Goal: Feedback & Contribution: Contribute content

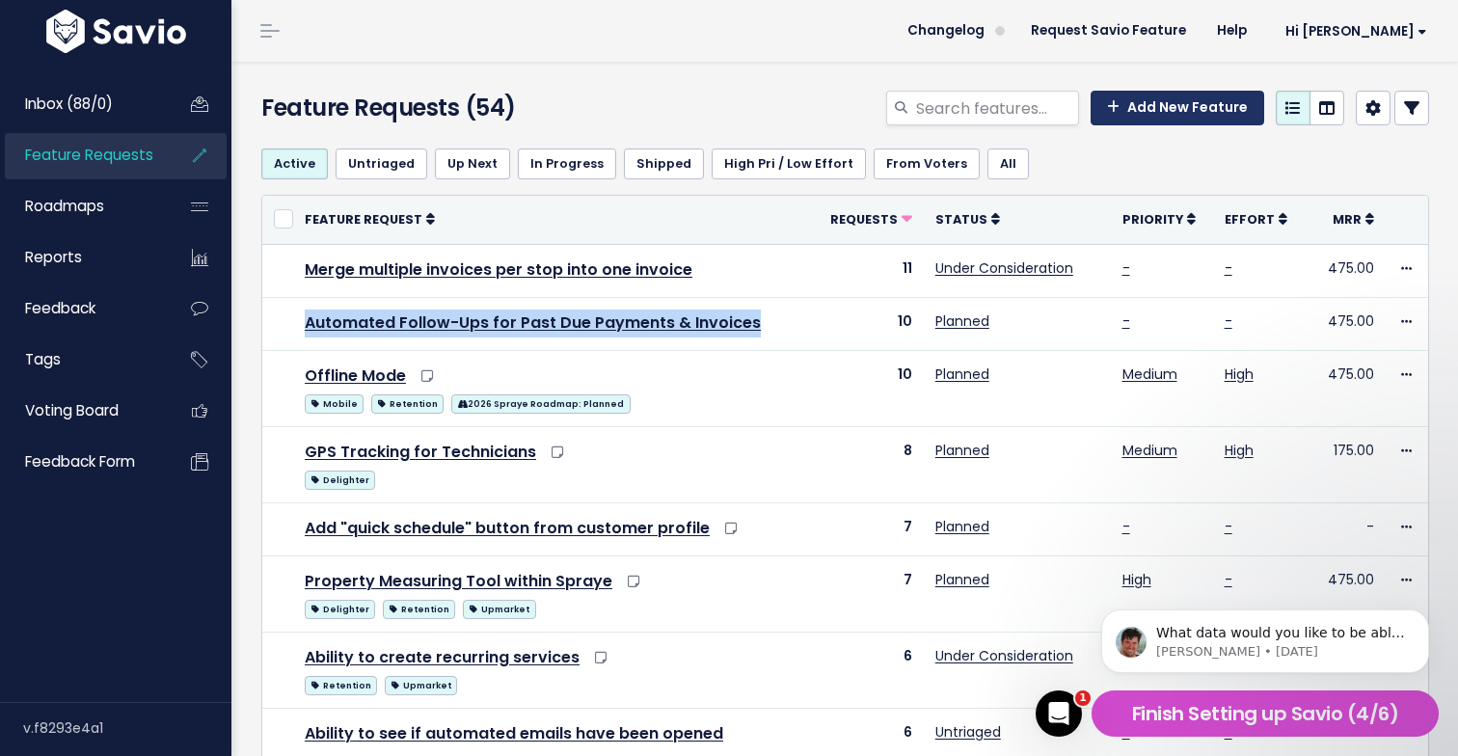
click at [1198, 113] on link "Add New Feature" at bounding box center [1178, 108] width 174 height 35
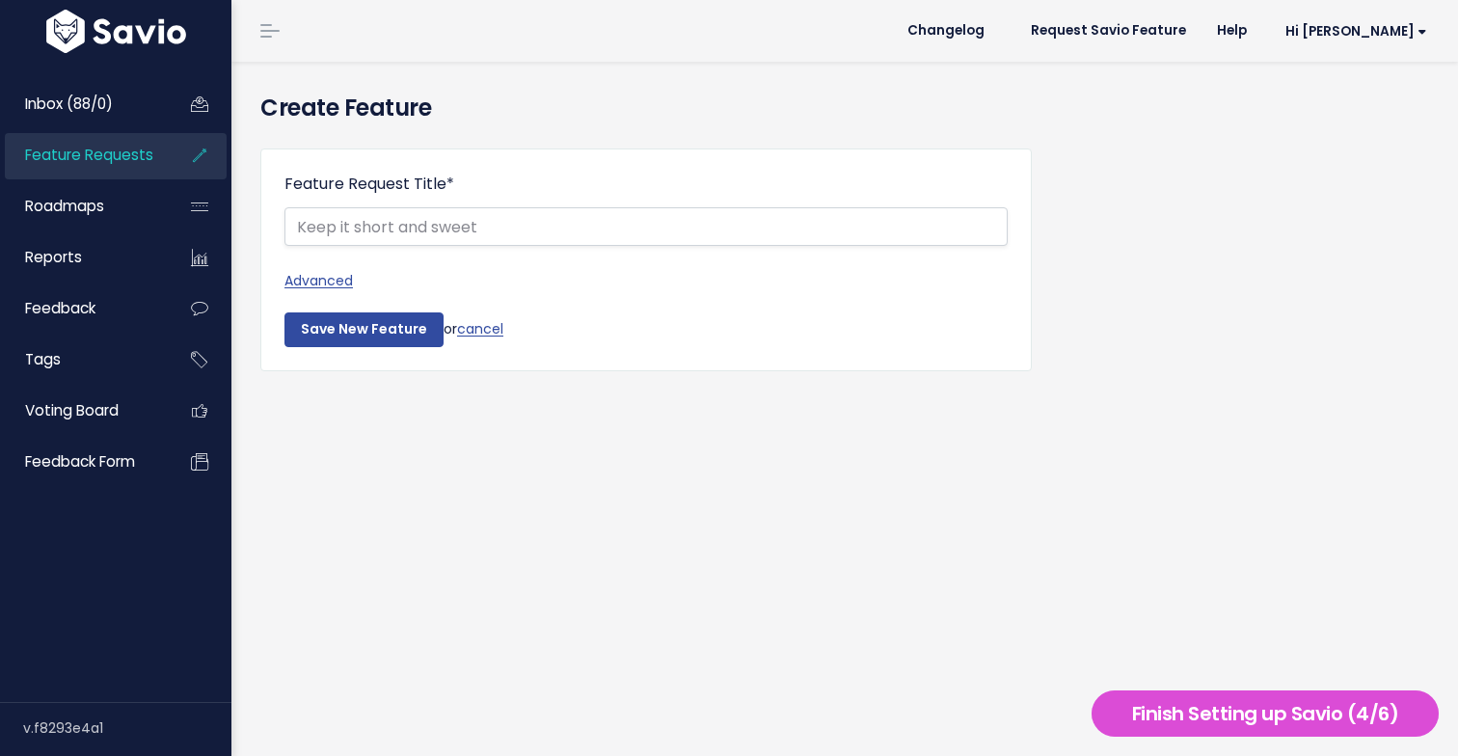
select select
click at [329, 279] on link "Advanced" at bounding box center [646, 281] width 723 height 24
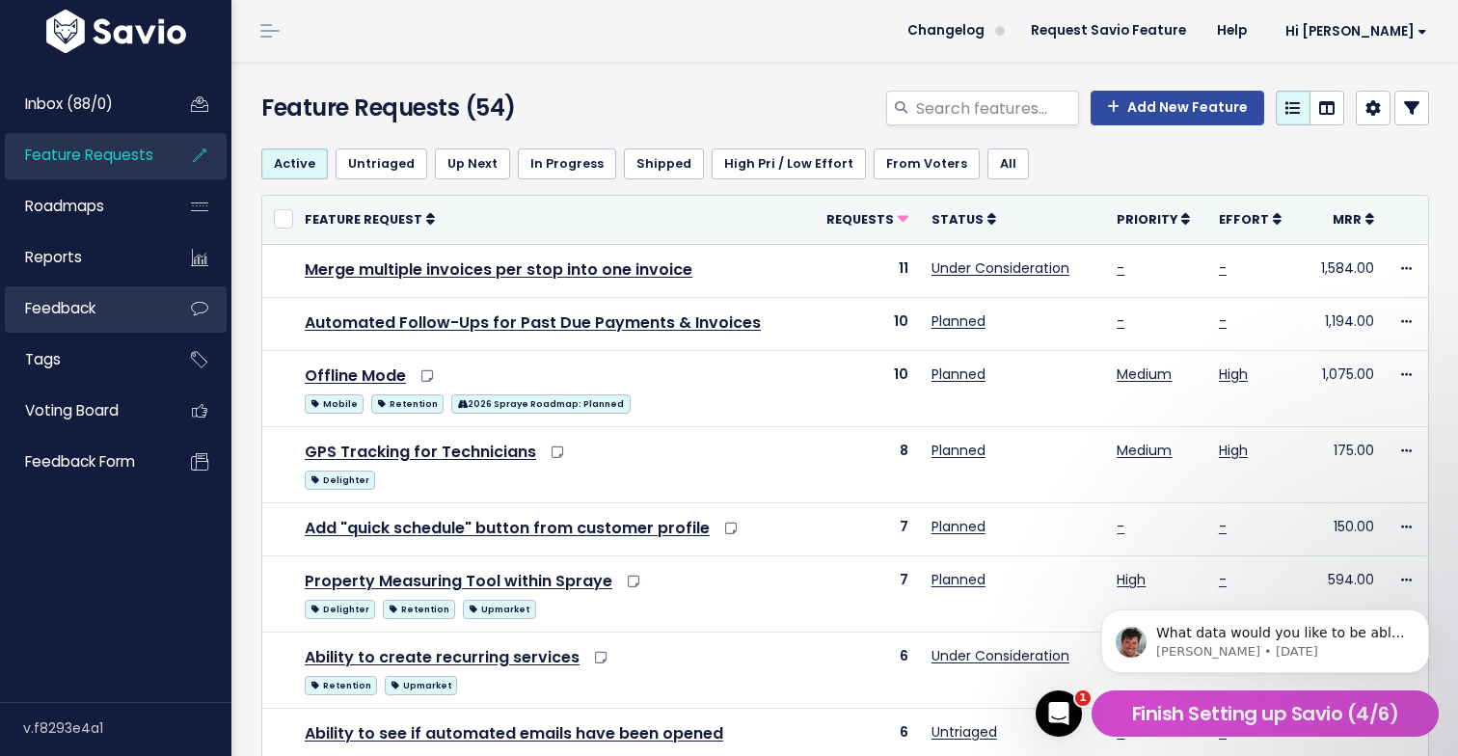
click at [139, 308] on link "Feedback" at bounding box center [82, 308] width 155 height 44
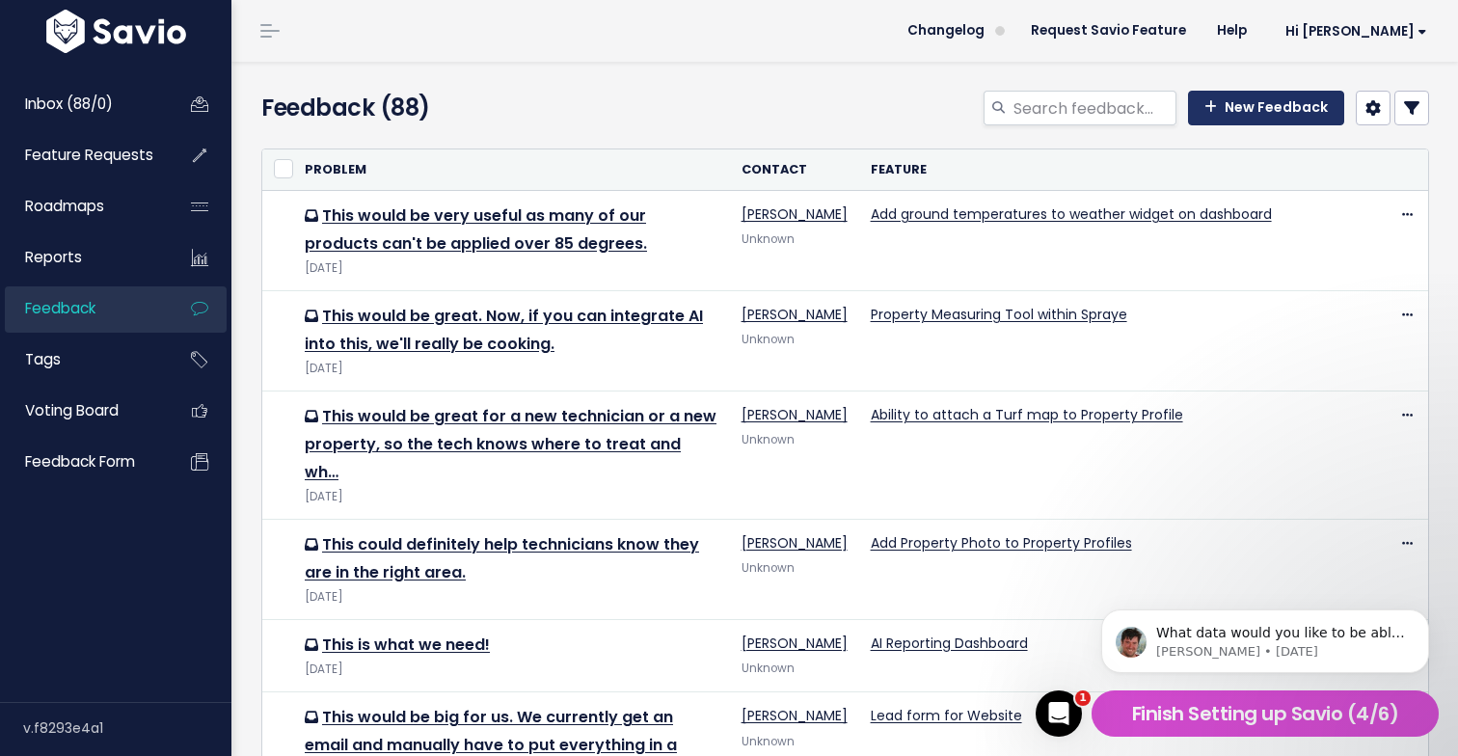
click at [1280, 113] on link "New Feedback" at bounding box center [1266, 108] width 156 height 35
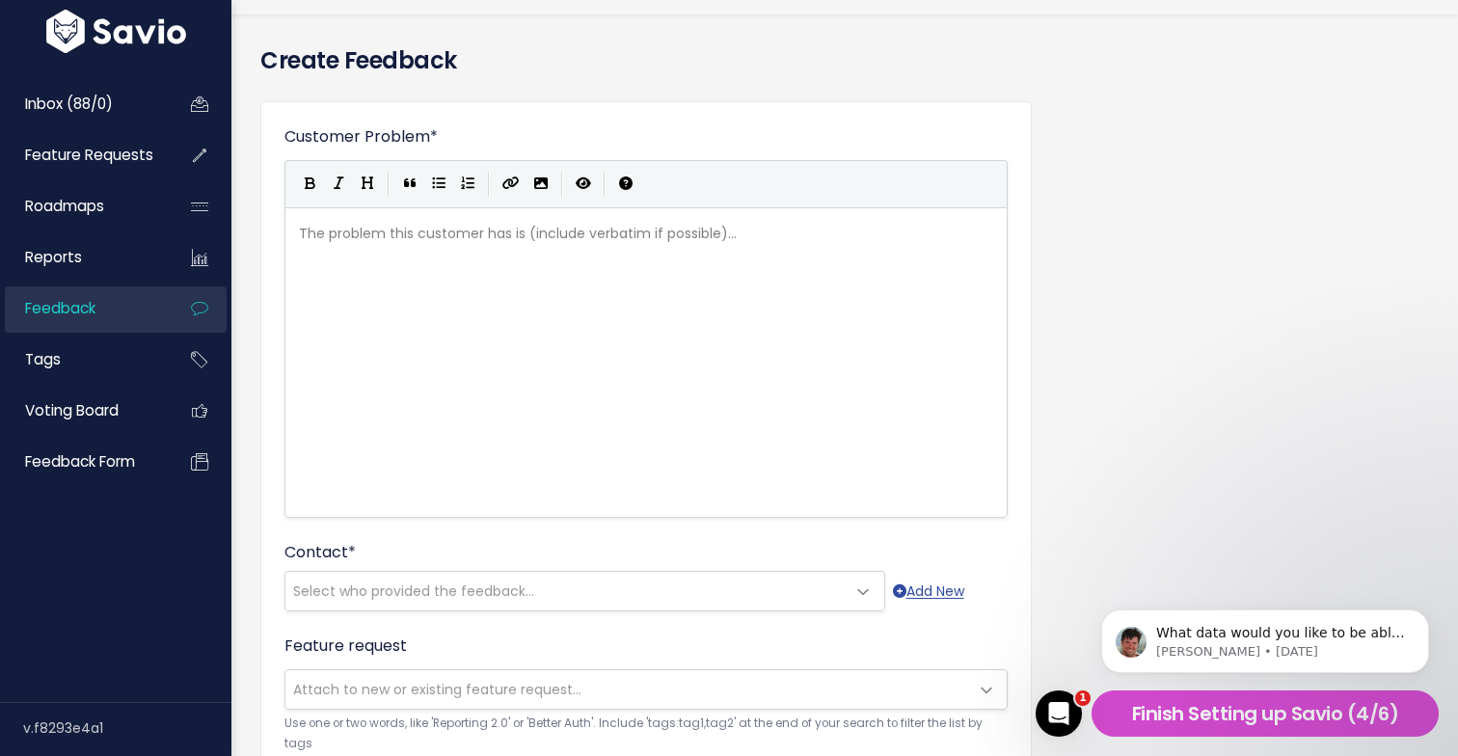
scroll to position [54, 0]
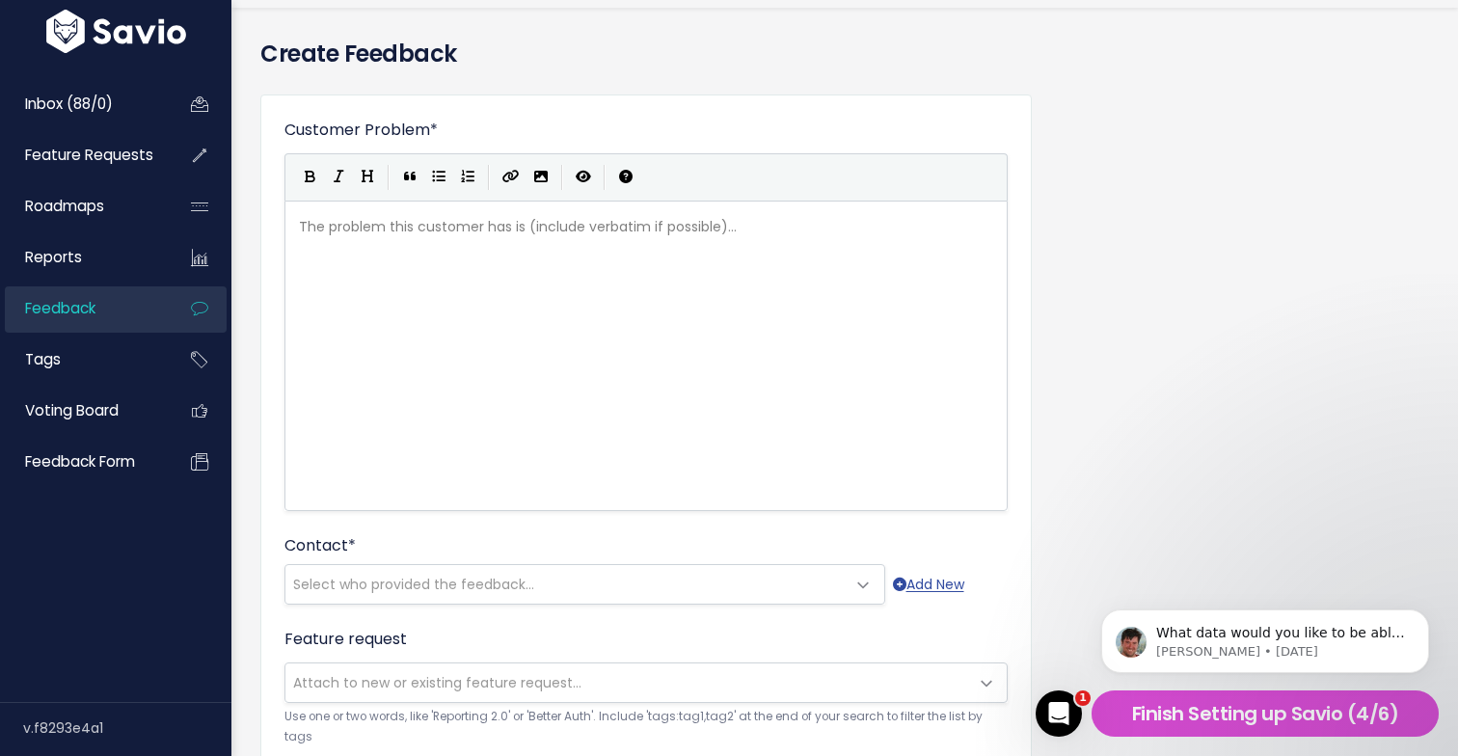
click at [1280, 590] on body "What data would you like to be able to segment on and where does it live? For e…" at bounding box center [1265, 637] width 370 height 120
click at [1295, 585] on body "What data would you like to be able to segment on and where does it live? For e…" at bounding box center [1265, 637] width 370 height 120
click at [1421, 616] on icon "Dismiss notification" at bounding box center [1423, 614] width 7 height 7
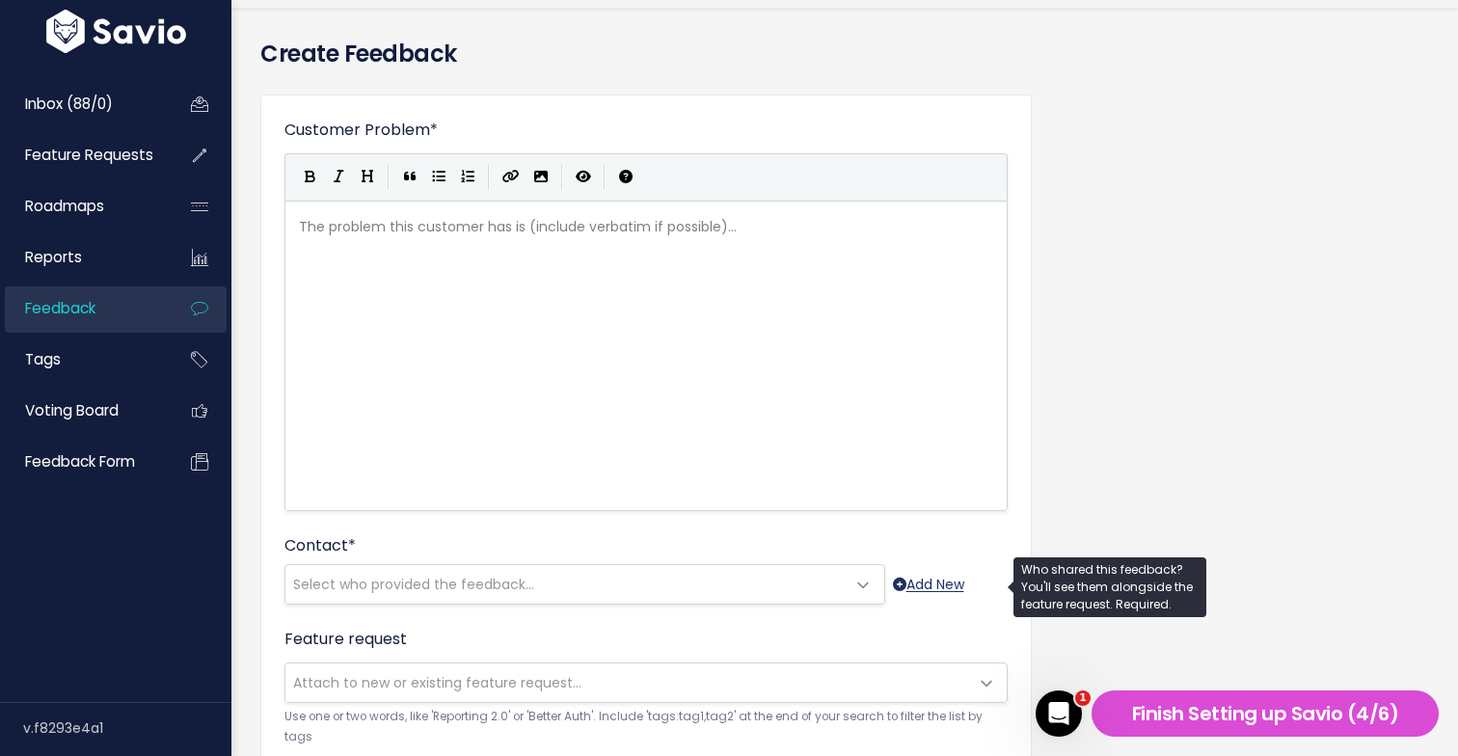
click at [912, 586] on link "Add New" at bounding box center [928, 585] width 71 height 24
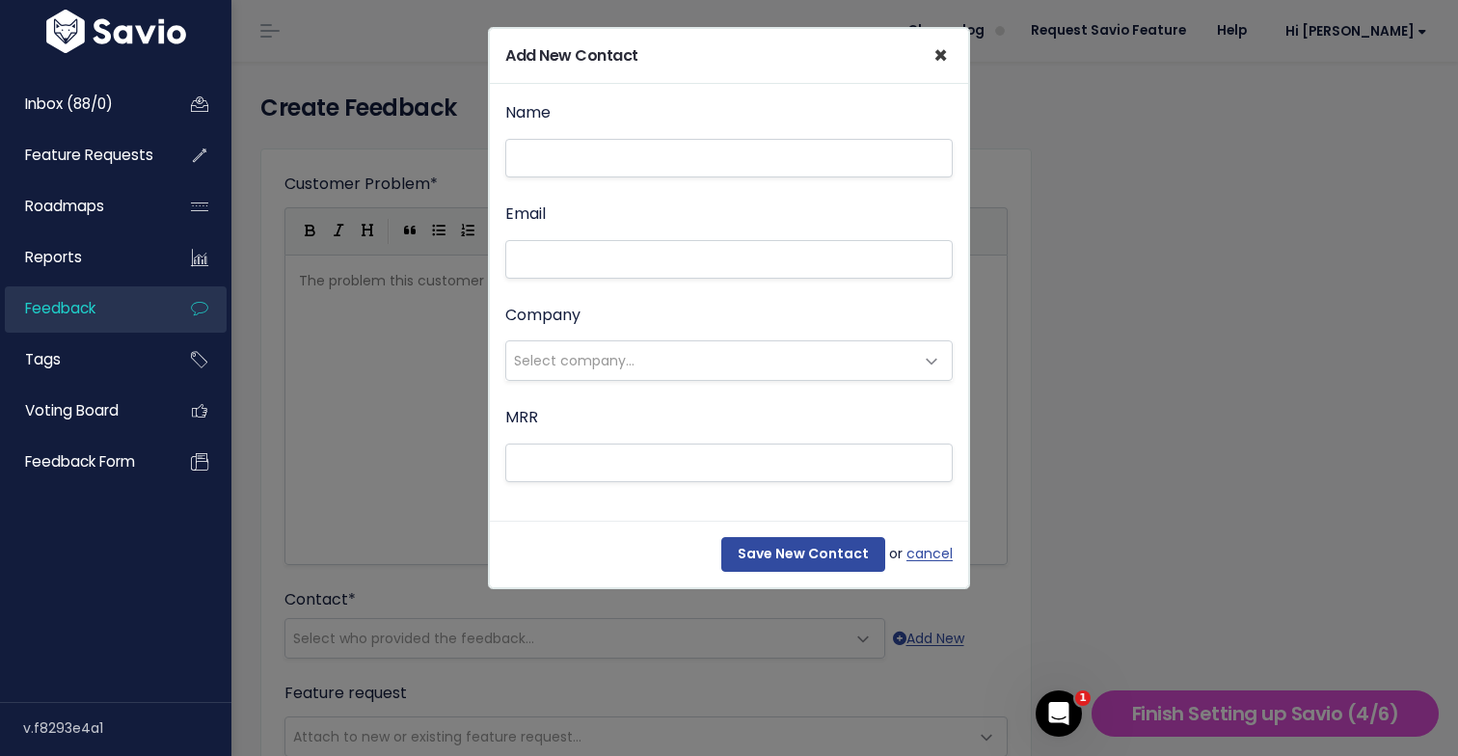
click at [932, 59] on button "×" at bounding box center [940, 56] width 45 height 54
